Goal: Information Seeking & Learning: Understand process/instructions

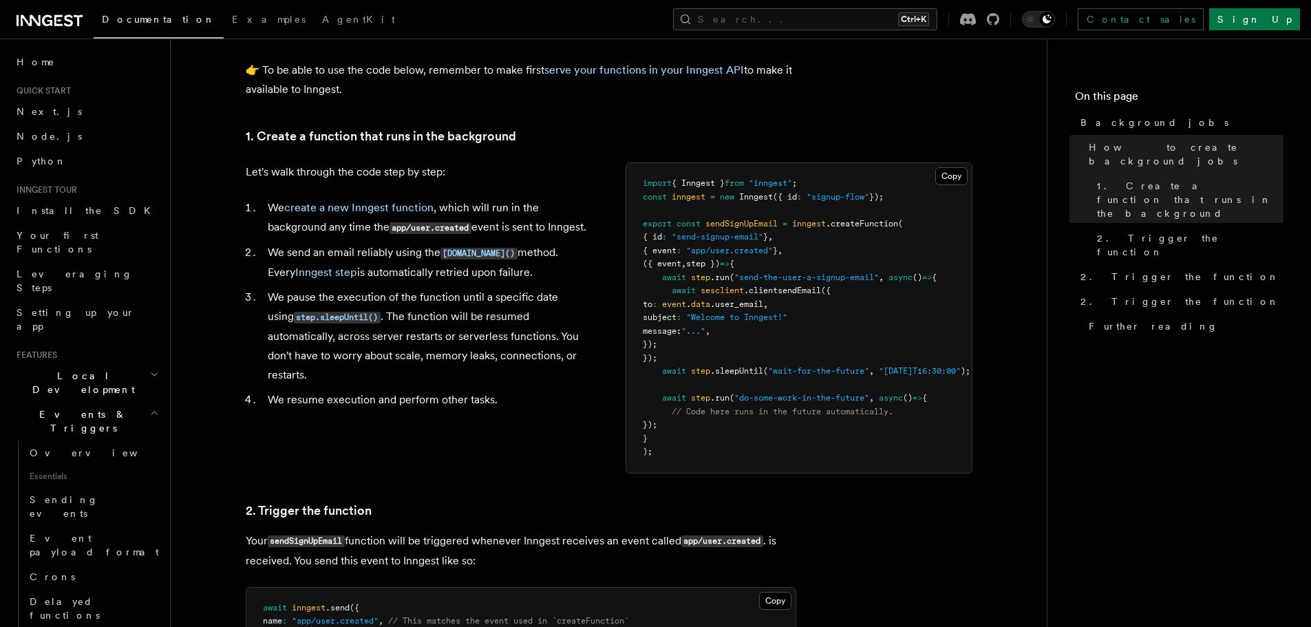
scroll to position [482, 0]
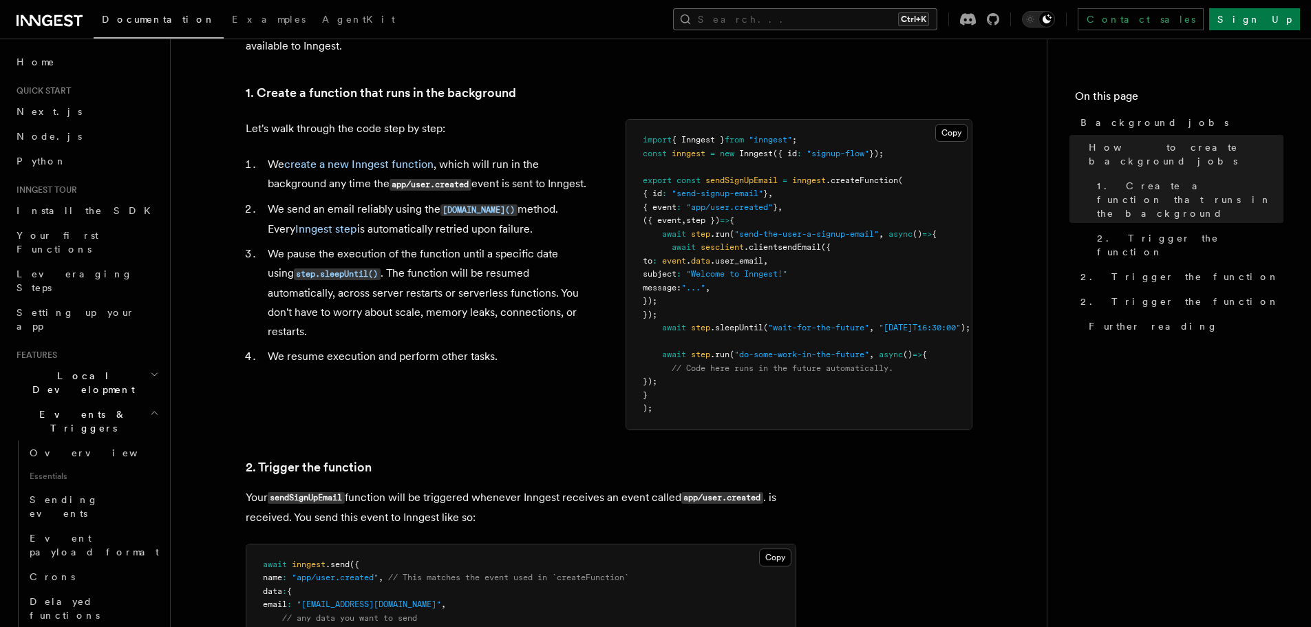
click at [856, 15] on button "Search... Ctrl+K" at bounding box center [805, 19] width 264 height 22
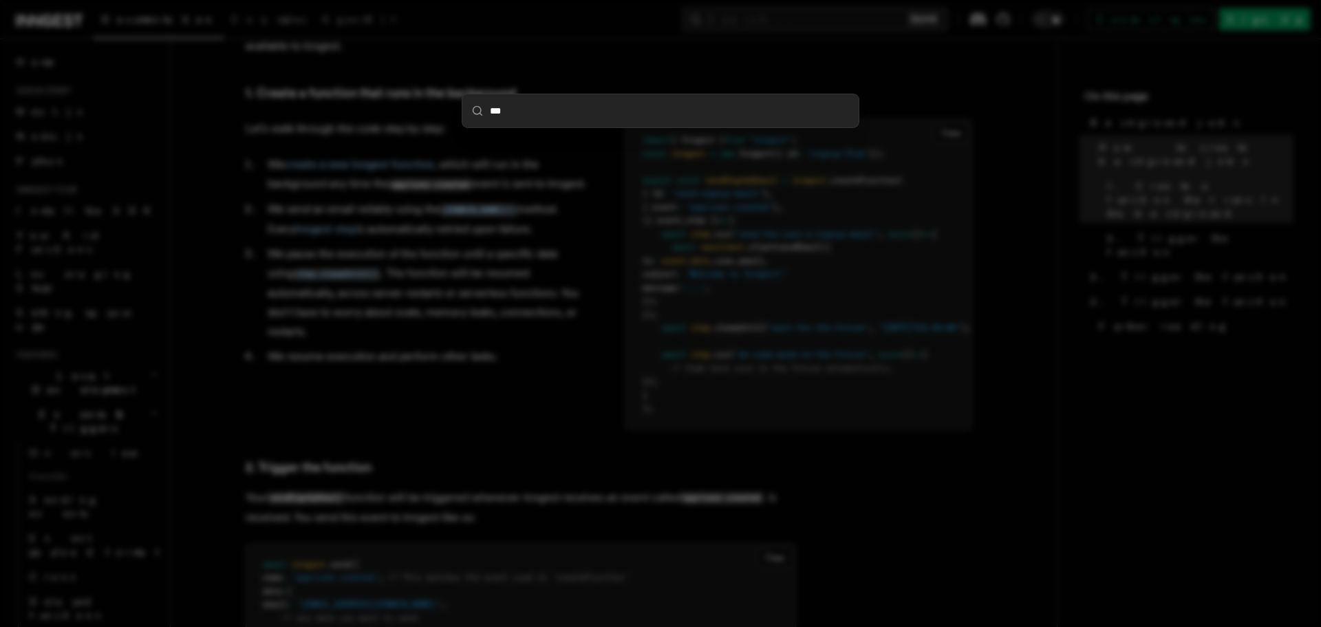
type input "****"
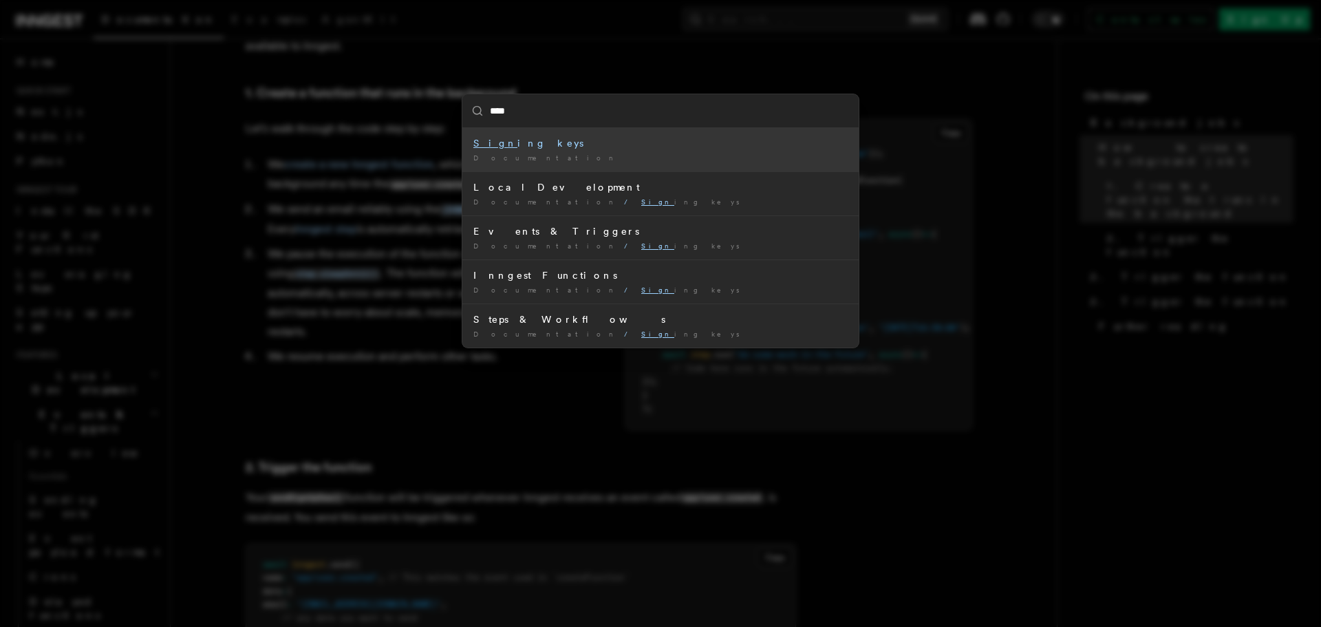
click at [606, 161] on div "Documentation /" at bounding box center [660, 158] width 374 height 10
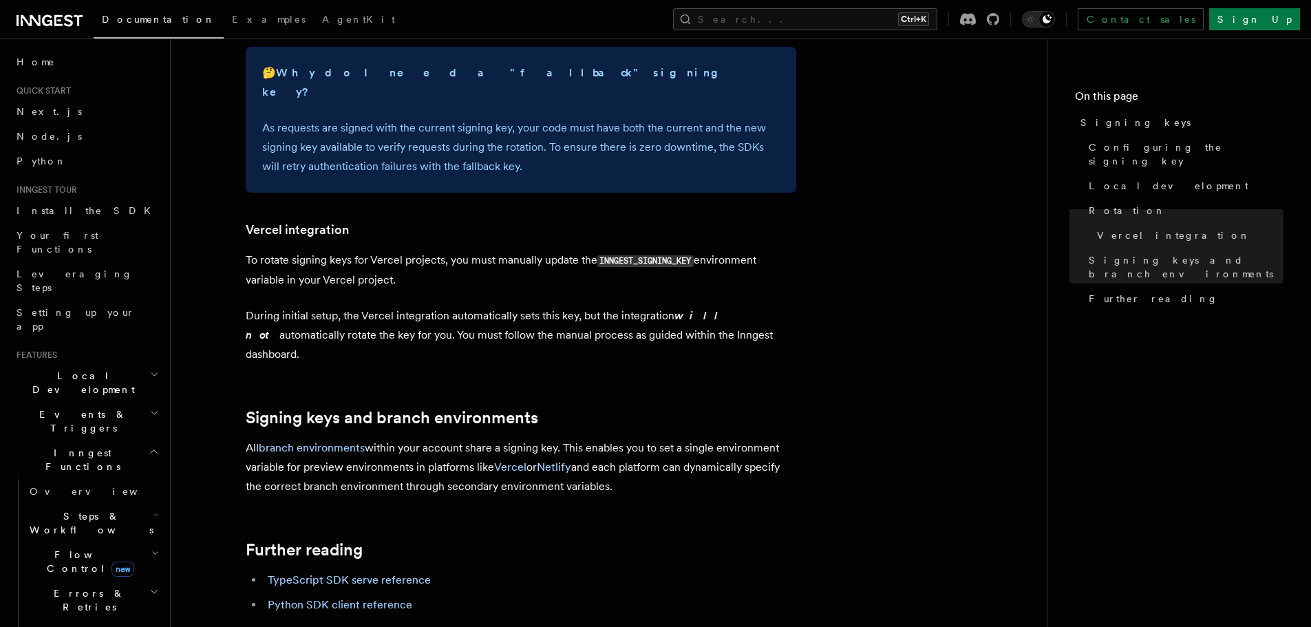
scroll to position [1245, 0]
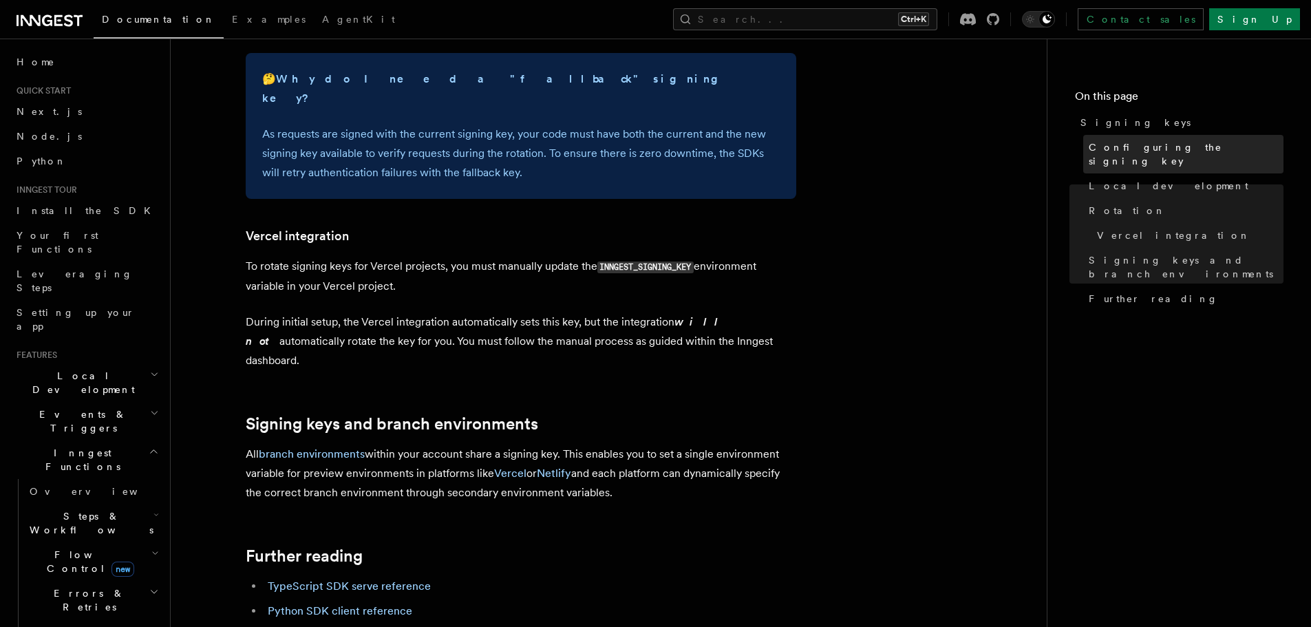
click at [1118, 145] on span "Configuring the signing key" at bounding box center [1186, 154] width 195 height 28
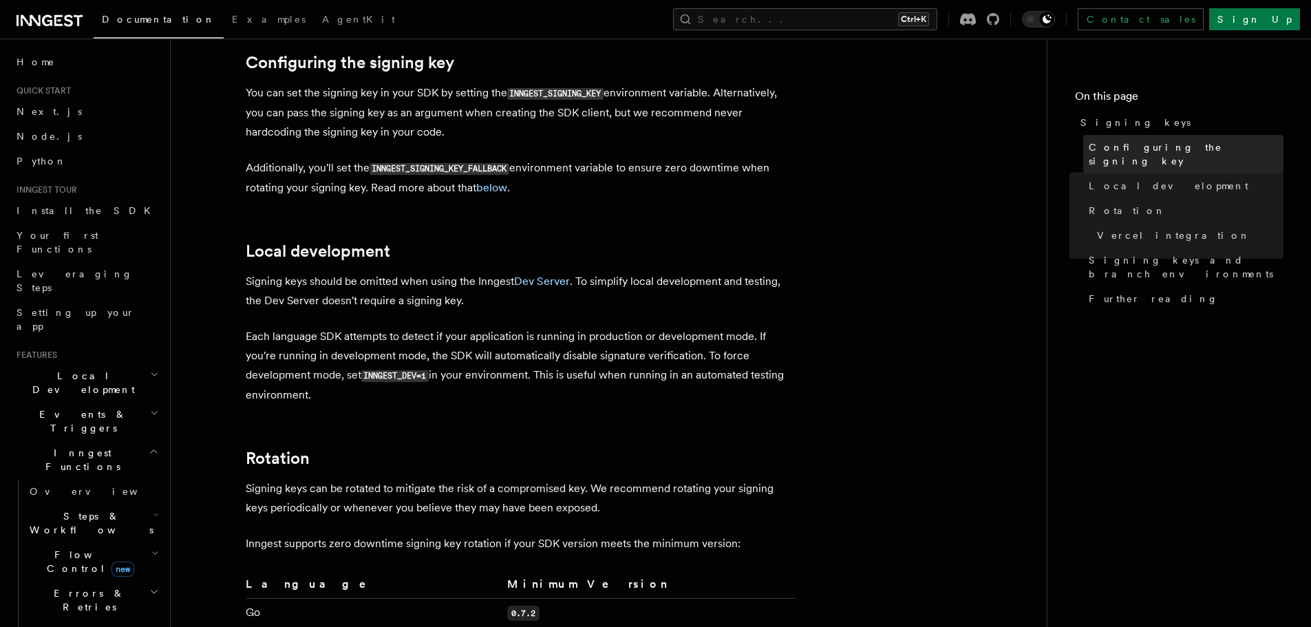
scroll to position [468, 0]
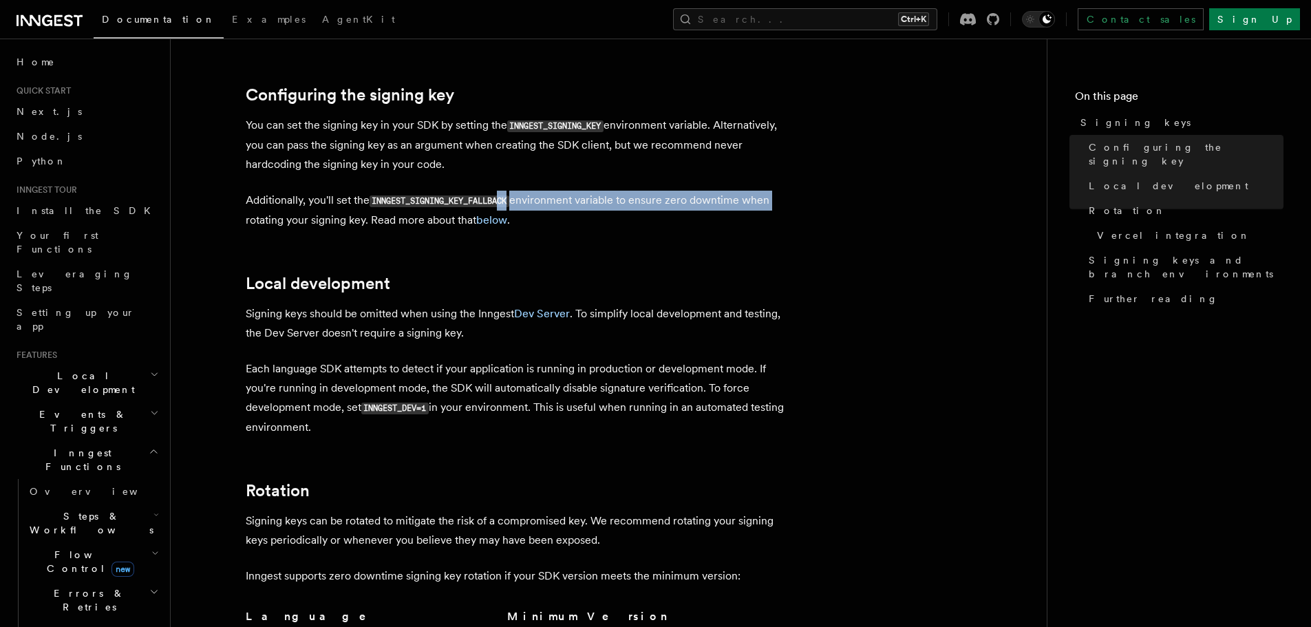
drag, startPoint x: 790, startPoint y: 186, endPoint x: 542, endPoint y: 189, distance: 248.4
click at [504, 191] on p "Additionally, you'll set the INNGEST_SIGNING_KEY_FALLBACK environment variable …" at bounding box center [521, 210] width 551 height 39
click at [543, 191] on p "Additionally, you'll set the INNGEST_SIGNING_KEY_FALLBACK environment variable …" at bounding box center [521, 210] width 551 height 39
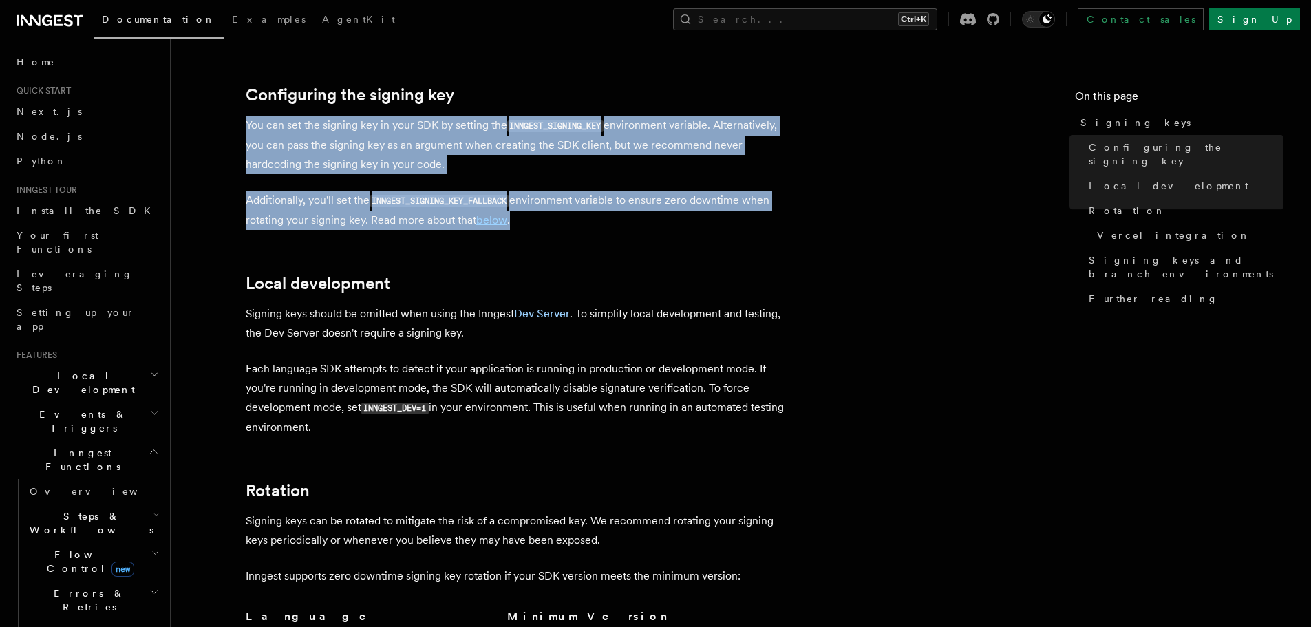
drag, startPoint x: 545, startPoint y: 196, endPoint x: 237, endPoint y: 100, distance: 322.1
click at [237, 100] on article "Platform Deployment Signing keys Inngest uses signing keys to secure communicat…" at bounding box center [609, 630] width 832 height 2075
click at [308, 85] on link "Configuring the signing key" at bounding box center [350, 94] width 209 height 19
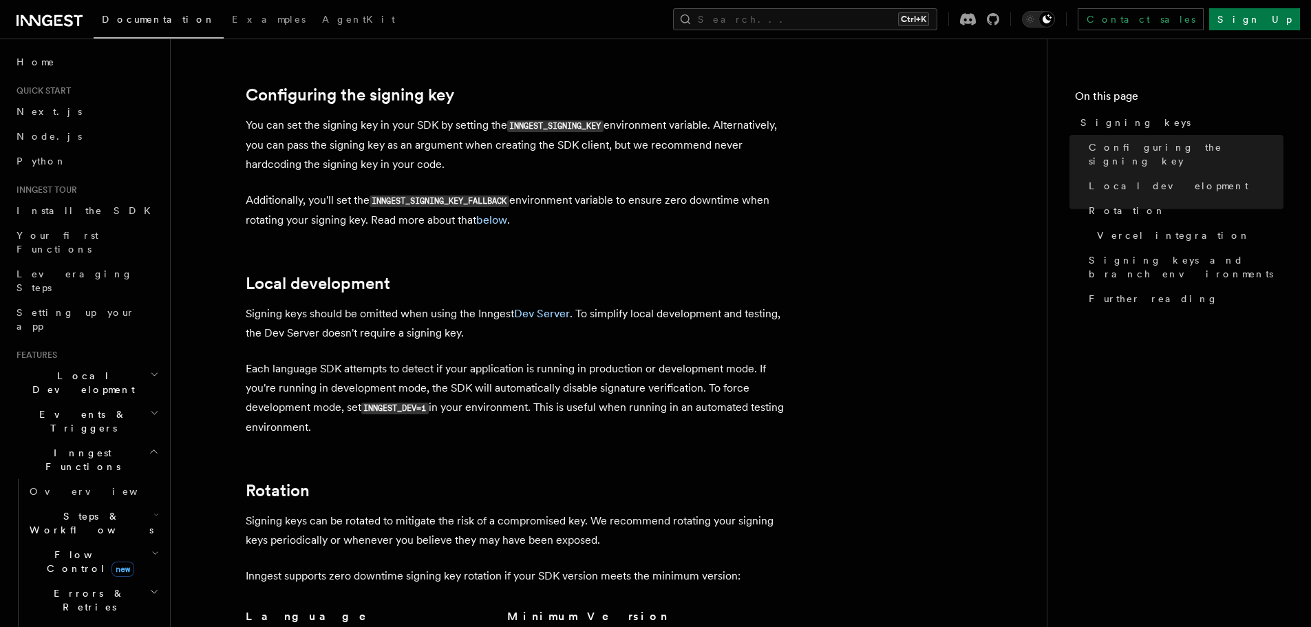
click at [624, 252] on article "Platform Deployment Signing keys Inngest uses signing keys to secure communicat…" at bounding box center [609, 630] width 832 height 2075
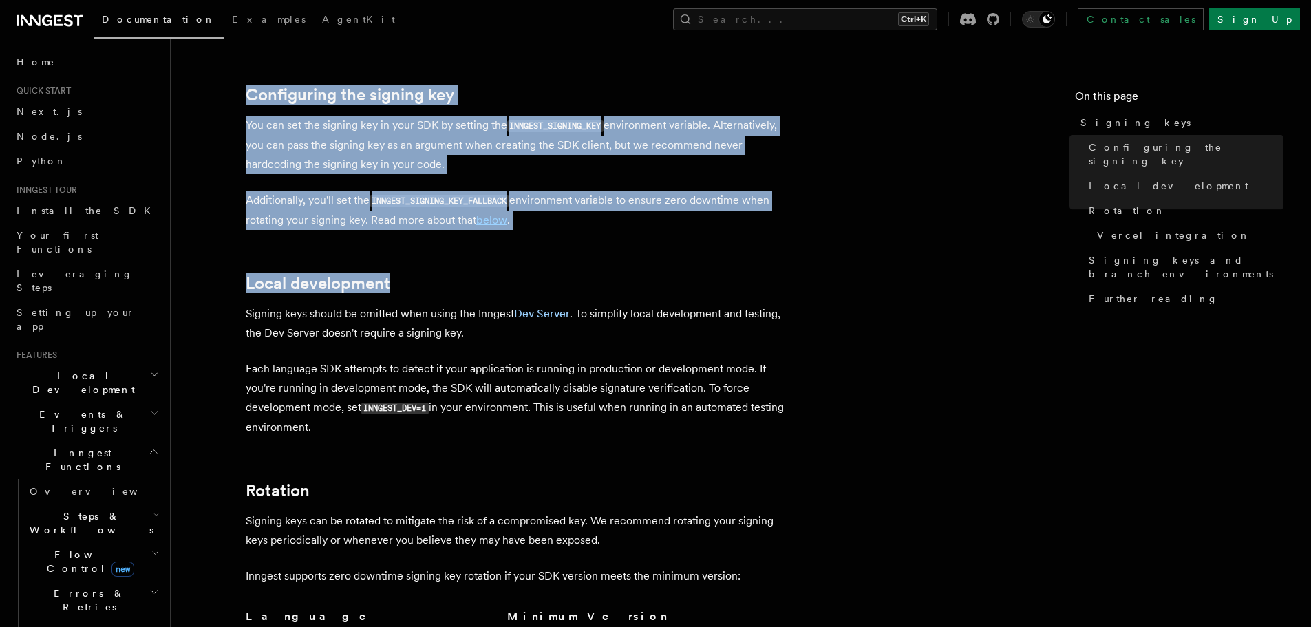
drag, startPoint x: 590, startPoint y: 211, endPoint x: 242, endPoint y: 74, distance: 373.9
click at [193, 72] on article "Platform Deployment Signing keys Inngest uses signing keys to secure communicat…" at bounding box center [609, 630] width 832 height 2075
click at [600, 191] on p "Additionally, you'll set the INNGEST_SIGNING_KEY_FALLBACK environment variable …" at bounding box center [521, 210] width 551 height 39
drag, startPoint x: 562, startPoint y: 210, endPoint x: 381, endPoint y: 174, distance: 184.5
click at [219, 66] on article "Platform Deployment Signing keys Inngest uses signing keys to secure communicat…" at bounding box center [609, 630] width 832 height 2075
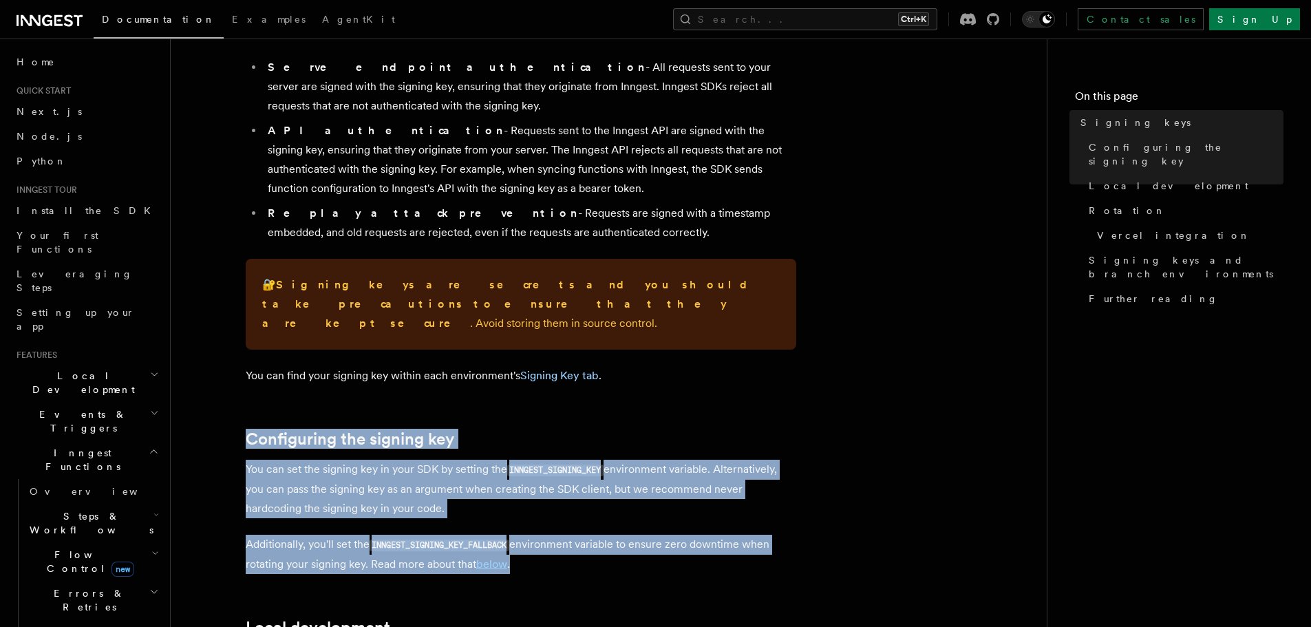
scroll to position [0, 0]
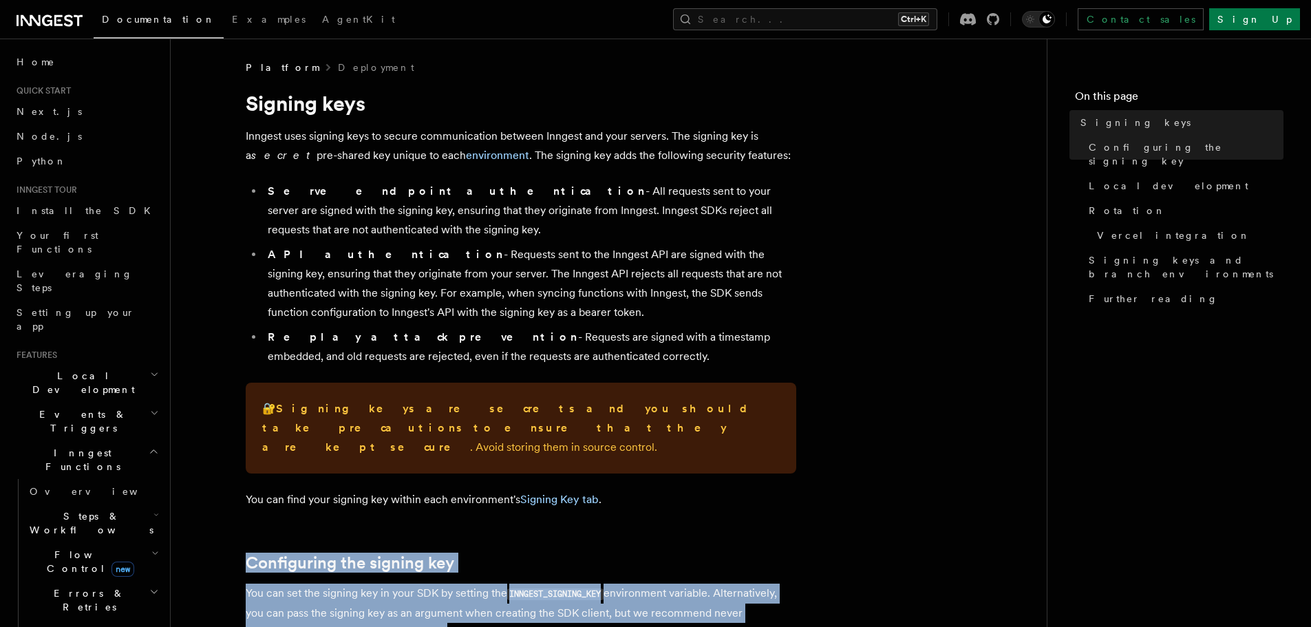
drag, startPoint x: 570, startPoint y: 238, endPoint x: 237, endPoint y: 56, distance: 380.0
click at [613, 249] on li "API authentication - Requests sent to the Inngest API are signed with the signi…" at bounding box center [530, 283] width 533 height 77
